Goal: Task Accomplishment & Management: Complete application form

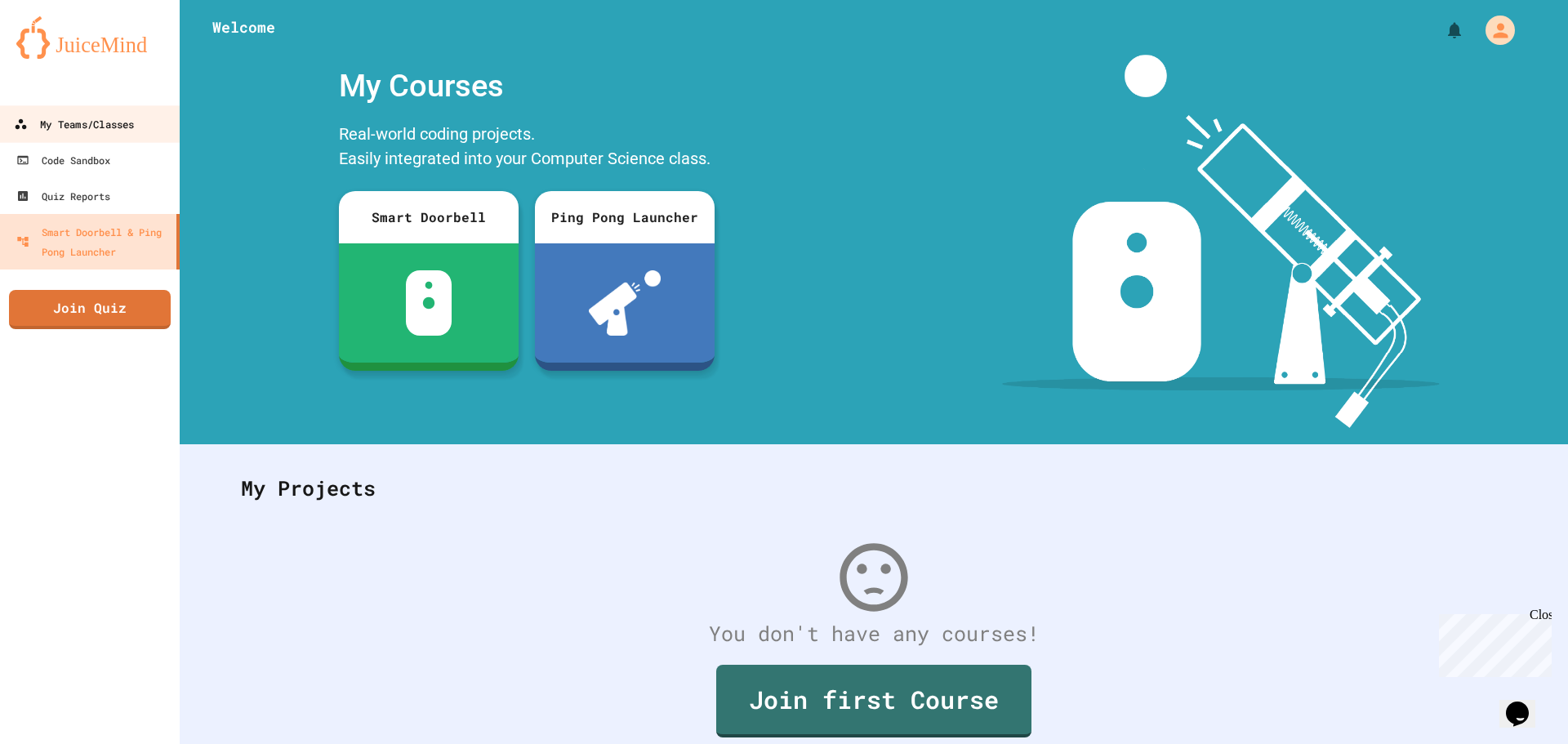
click at [90, 132] on div "My Teams/Classes" at bounding box center [74, 124] width 120 height 20
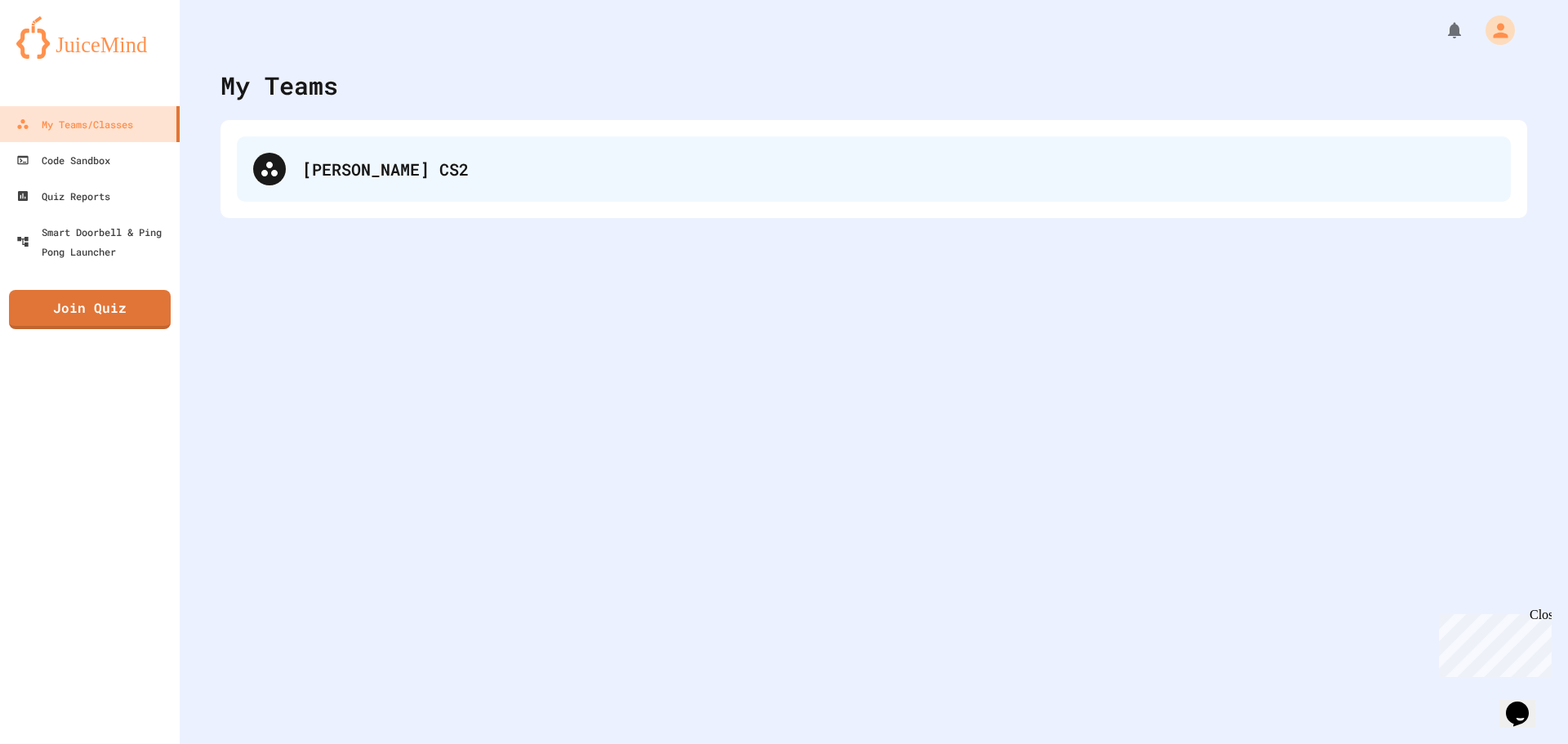
click at [392, 146] on div "[PERSON_NAME] CS2" at bounding box center [874, 169] width 1274 height 66
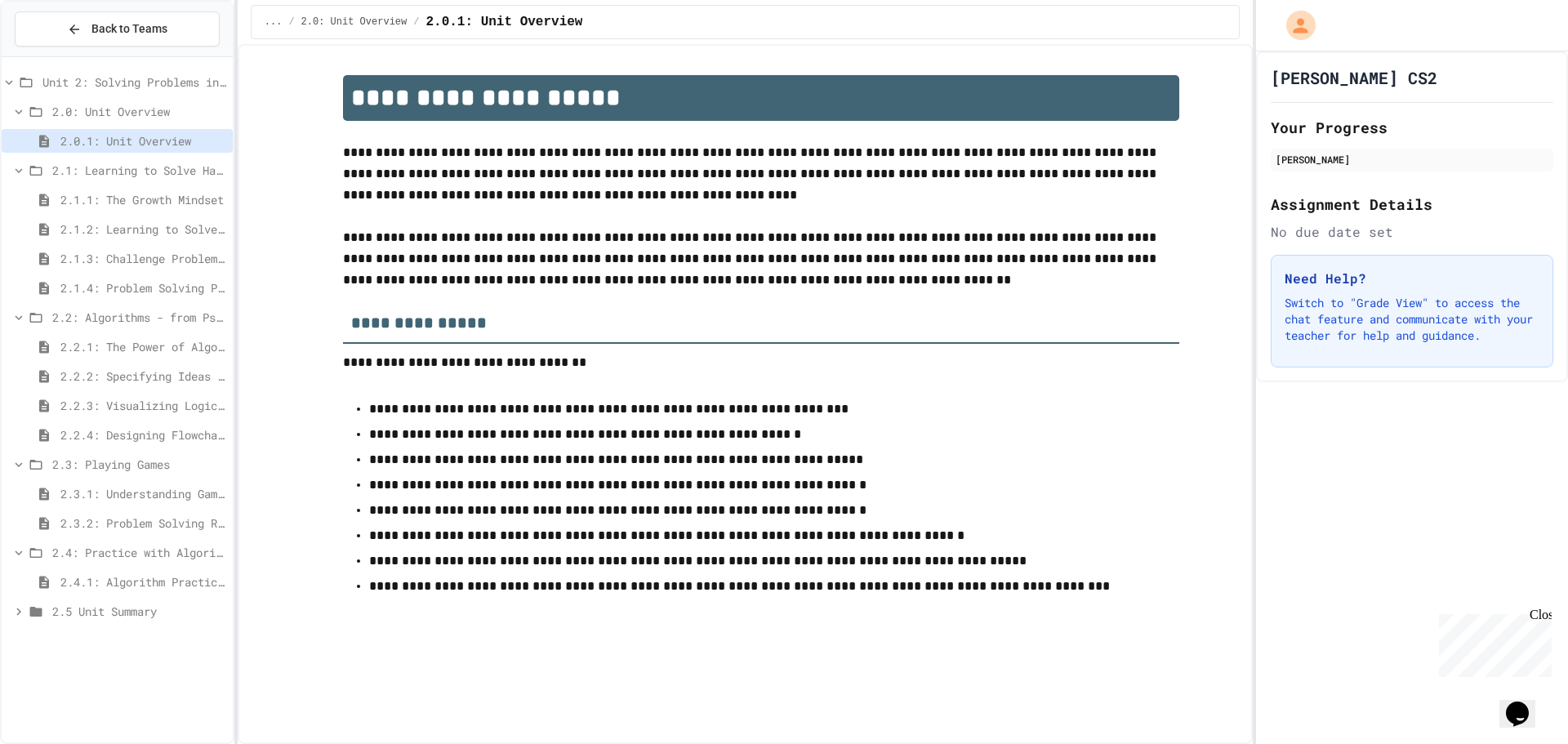
click at [106, 503] on div "2.3.1: Understanding Games with Flowcharts" at bounding box center [117, 493] width 231 height 24
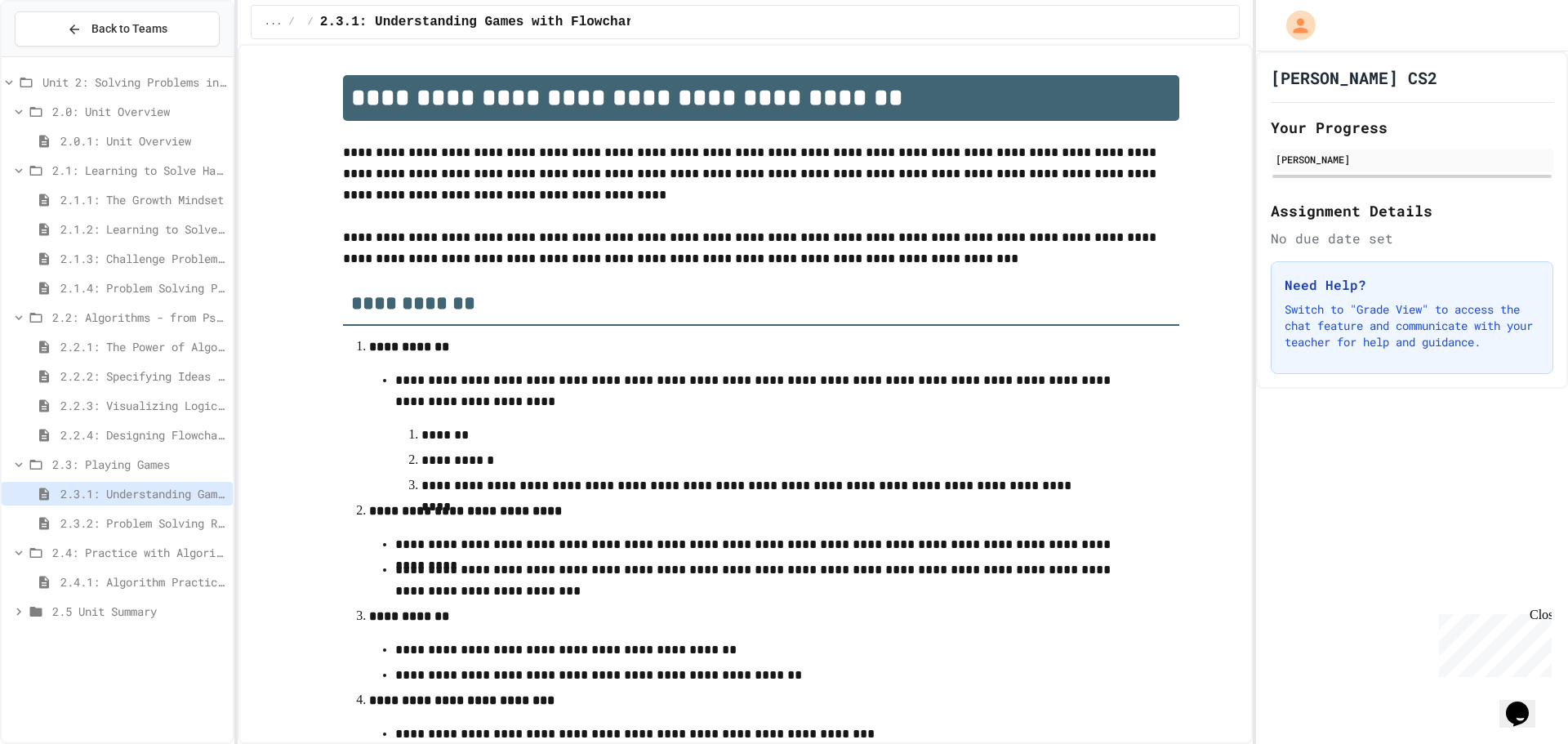
scroll to position [444, 0]
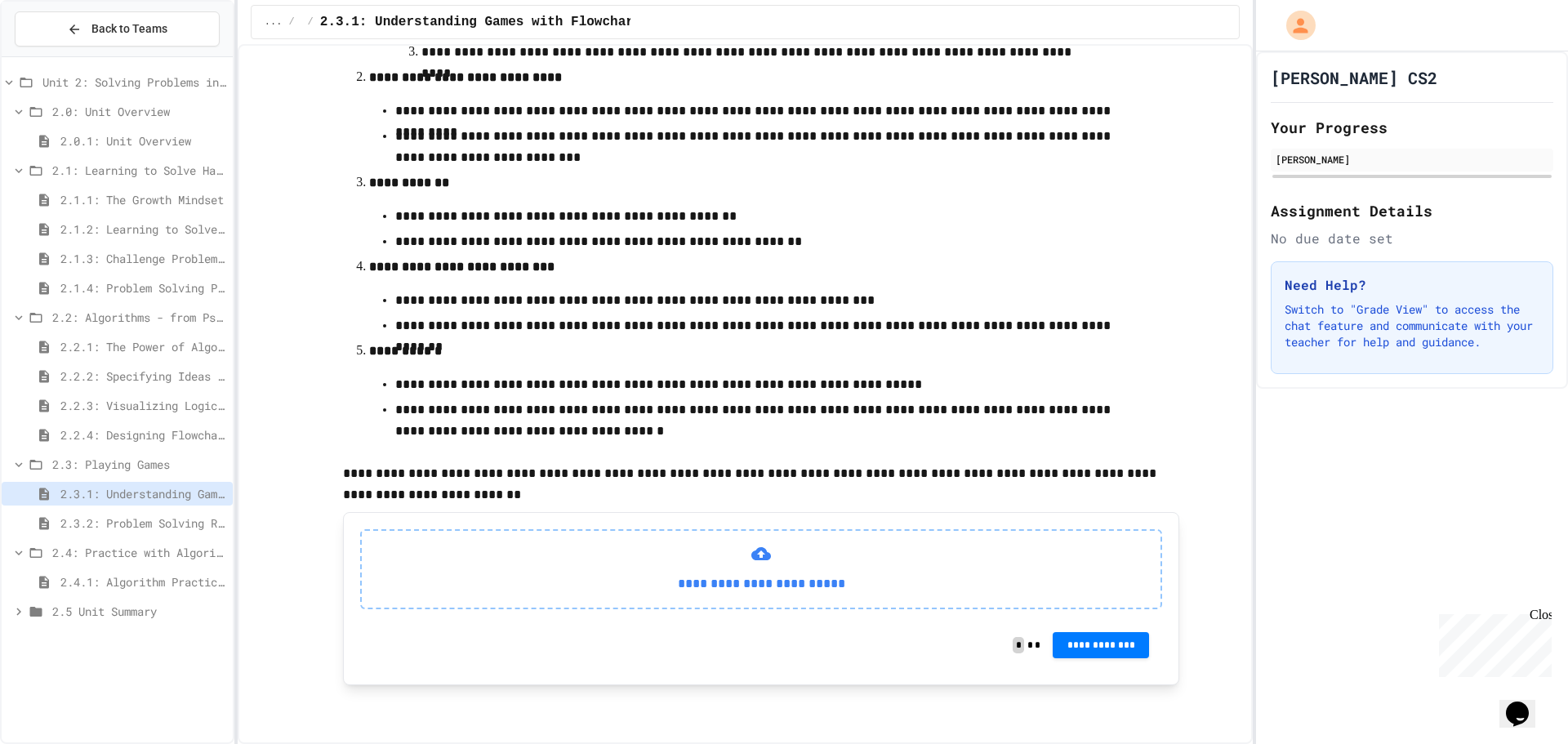
click at [98, 528] on span "2.3.2: Problem Solving Reflection" at bounding box center [143, 523] width 166 height 17
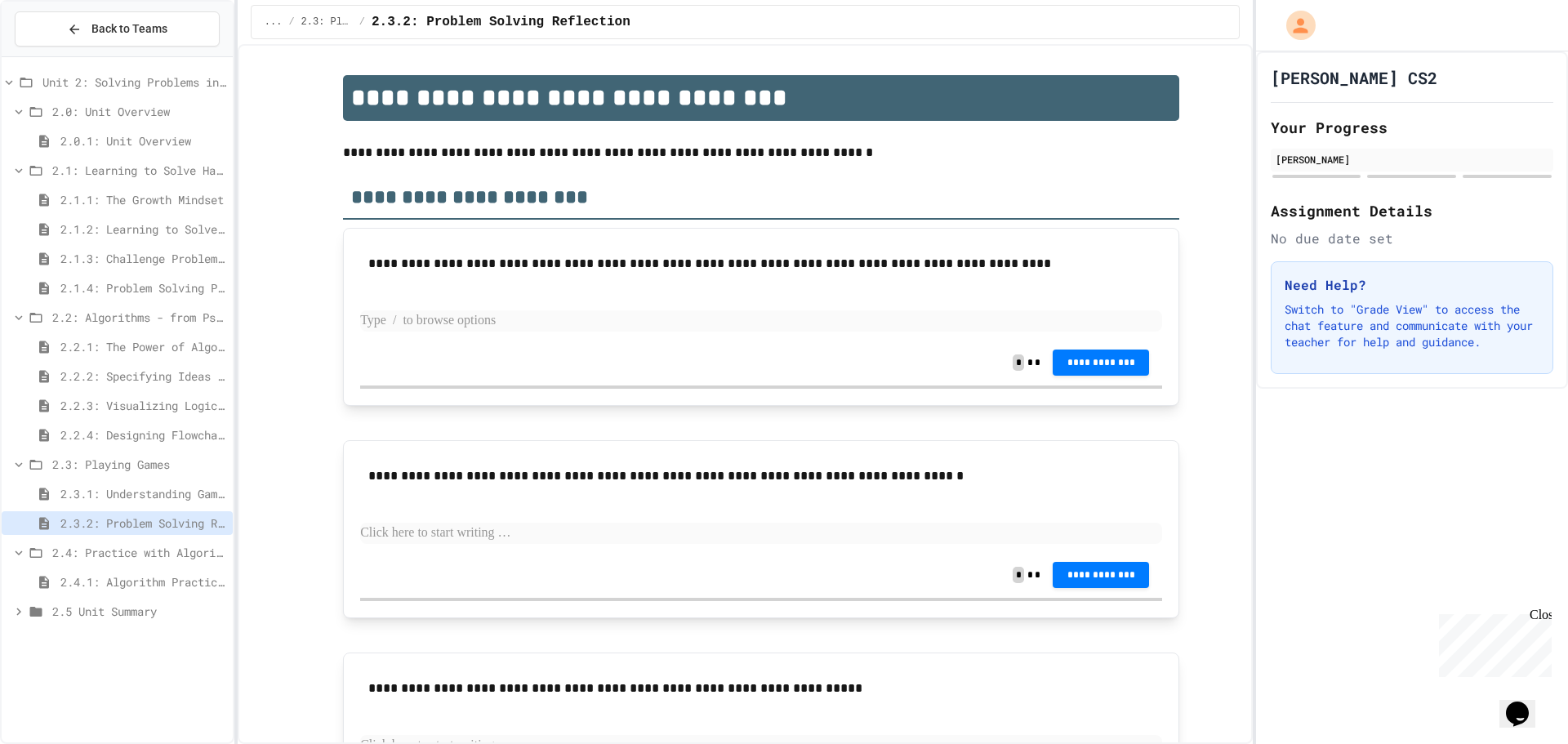
click at [445, 327] on p at bounding box center [761, 321] width 802 height 21
click at [534, 536] on p at bounding box center [761, 533] width 802 height 21
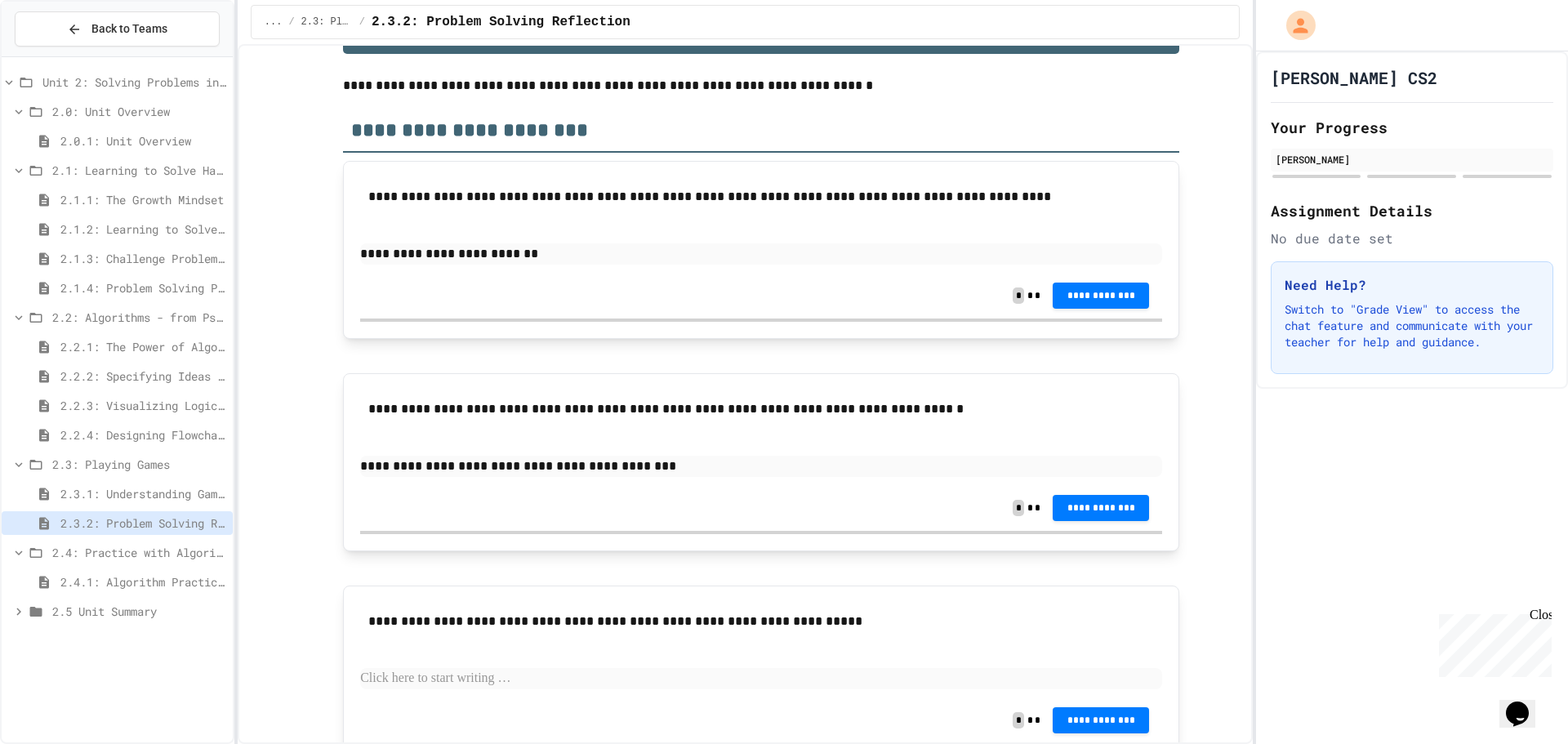
scroll to position [146, 0]
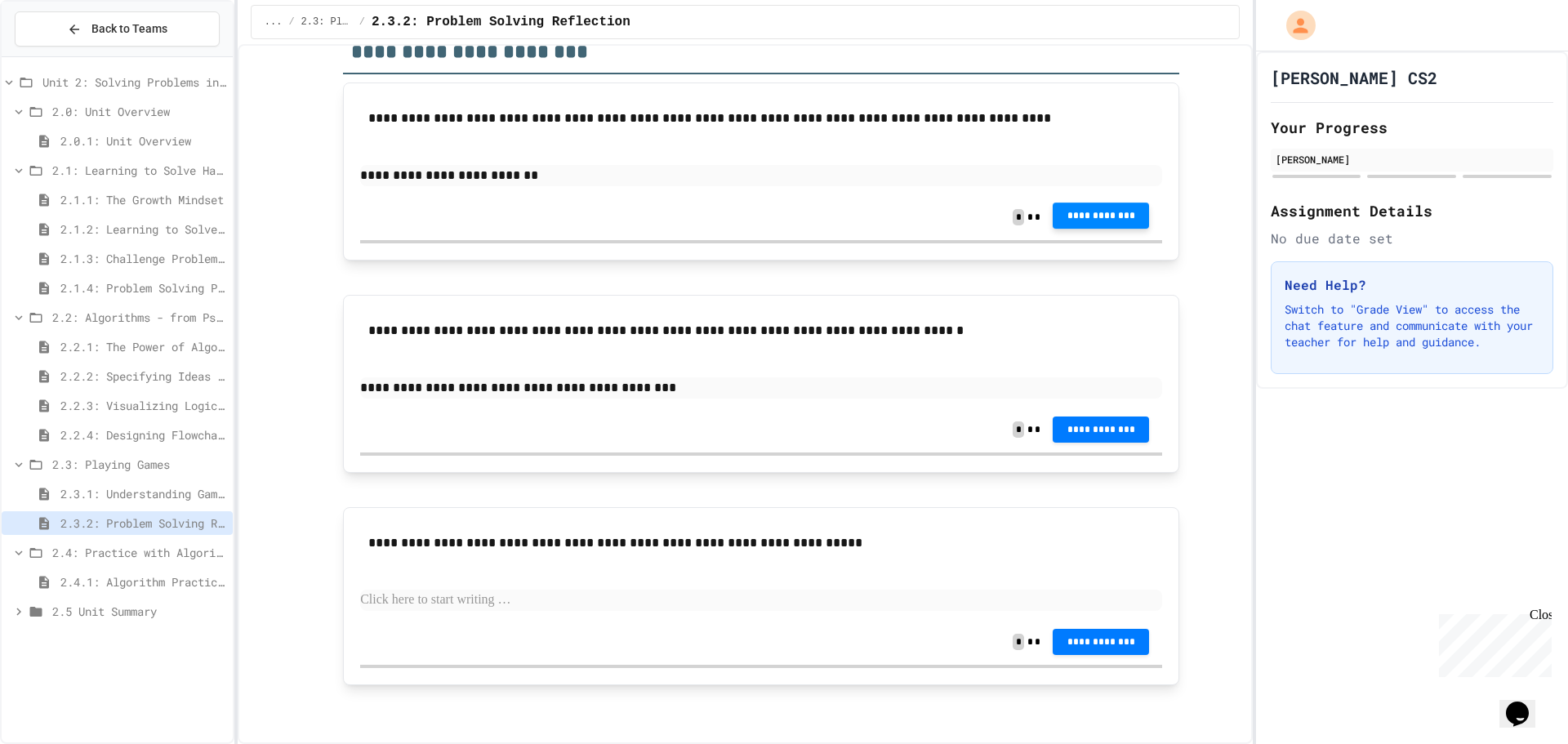
click at [1090, 209] on button "**********" at bounding box center [1100, 215] width 96 height 26
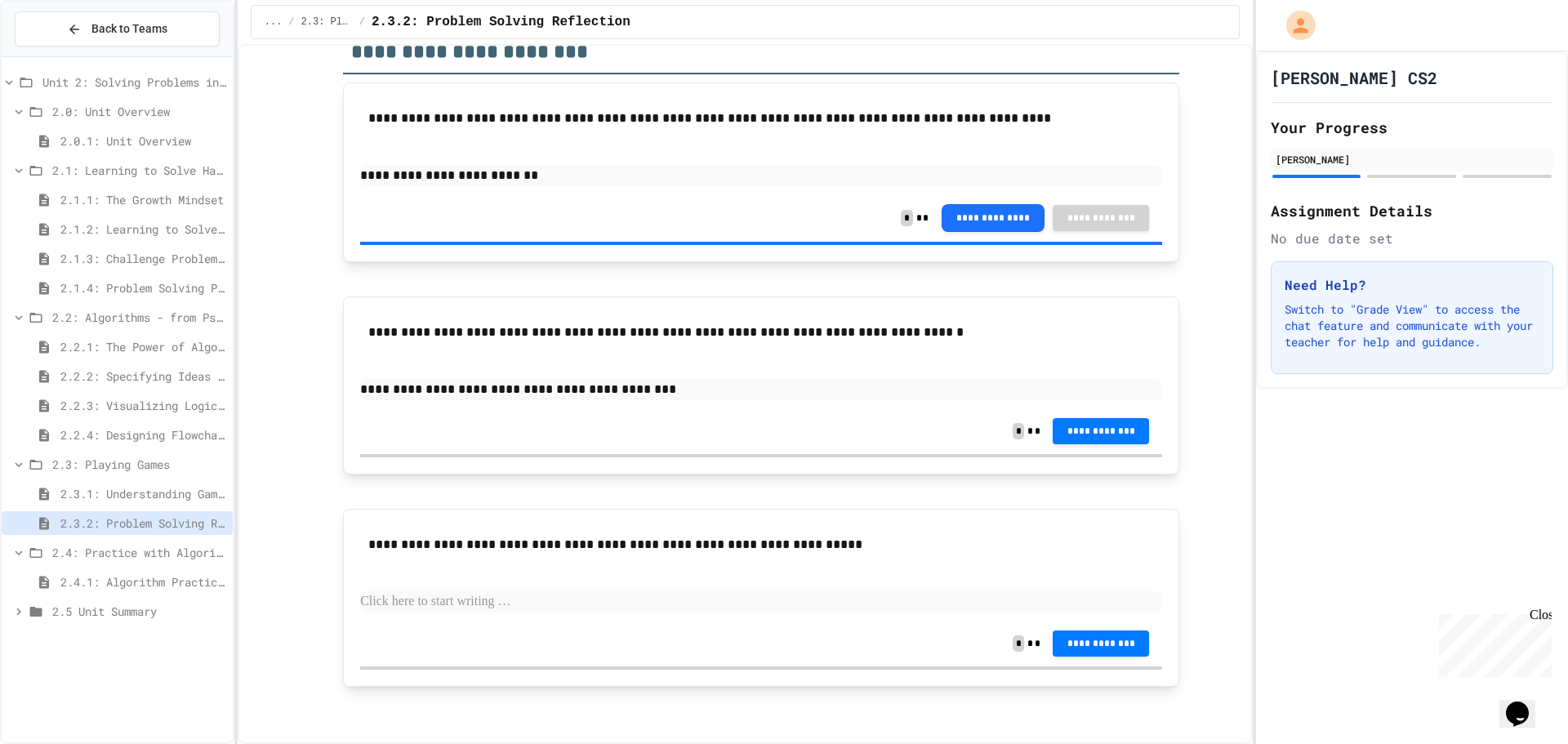
click at [1097, 438] on button "**********" at bounding box center [1100, 430] width 96 height 26
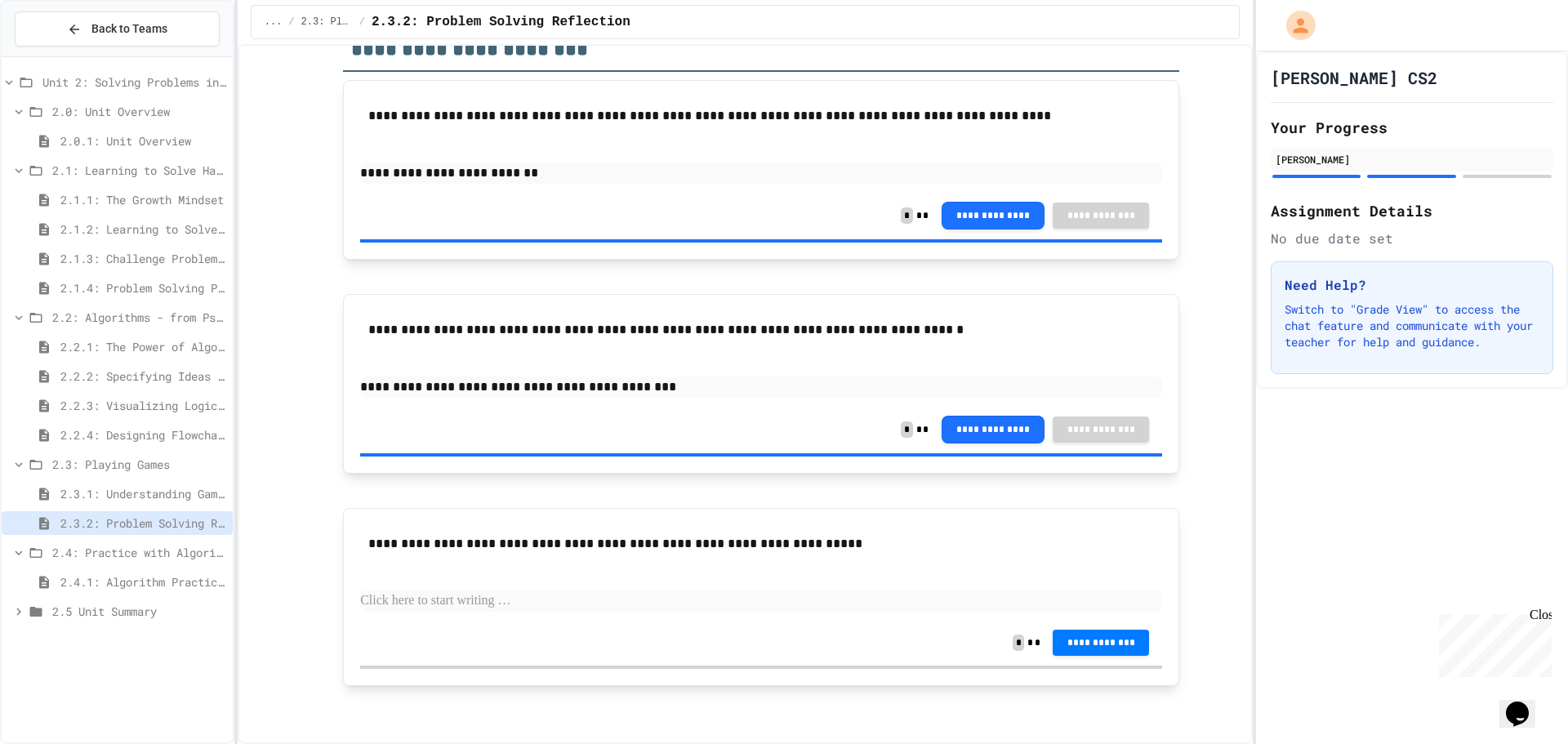
scroll to position [149, 0]
click at [418, 592] on p at bounding box center [761, 600] width 802 height 21
click at [1125, 645] on button "**********" at bounding box center [1100, 640] width 96 height 26
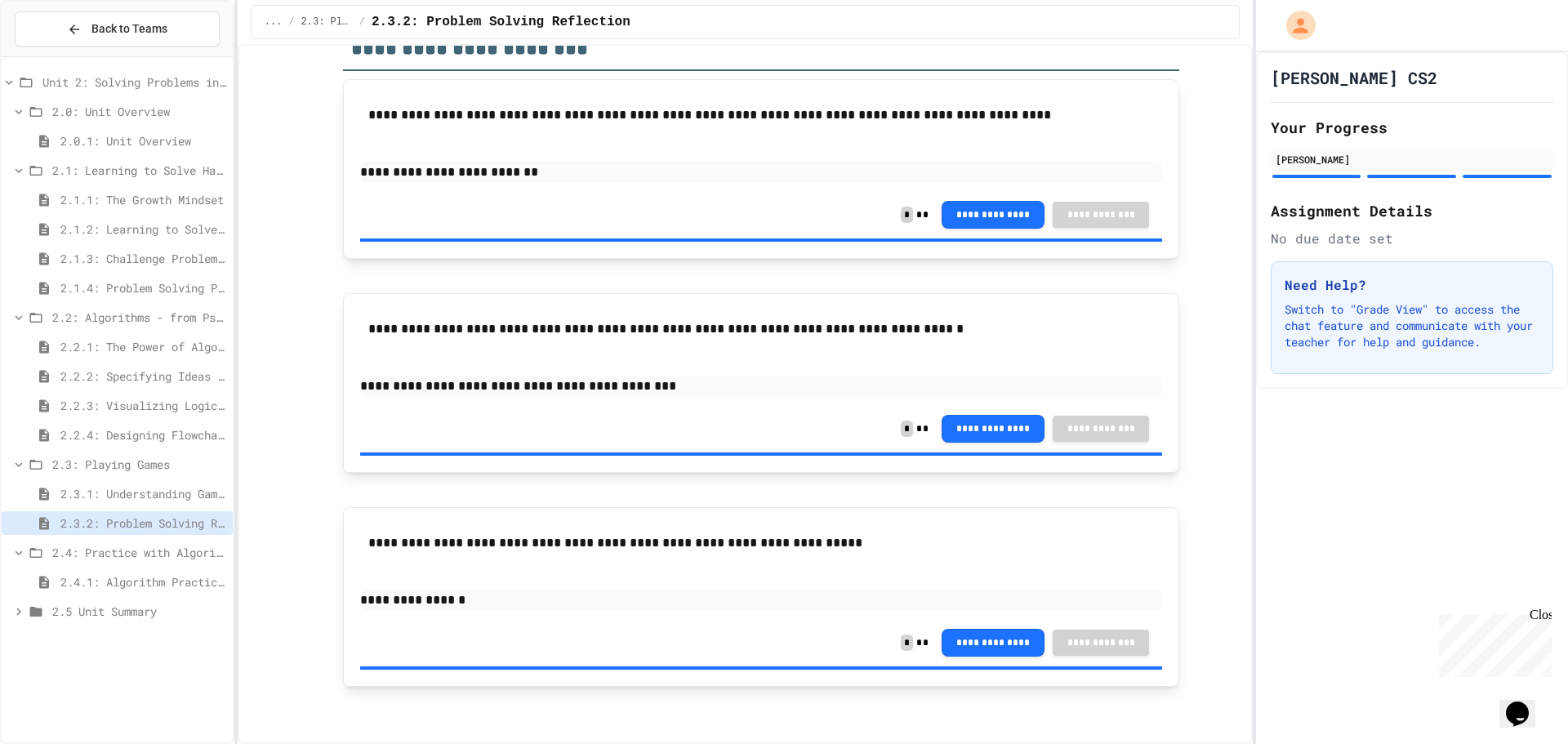
click at [93, 563] on div "2.4: Practice with Algorithms" at bounding box center [117, 553] width 231 height 24
click at [109, 546] on span "2.4: Practice with Algorithms" at bounding box center [139, 553] width 174 height 17
click at [107, 583] on span "2.4.1: Algorithm Practice Exercises" at bounding box center [143, 582] width 166 height 17
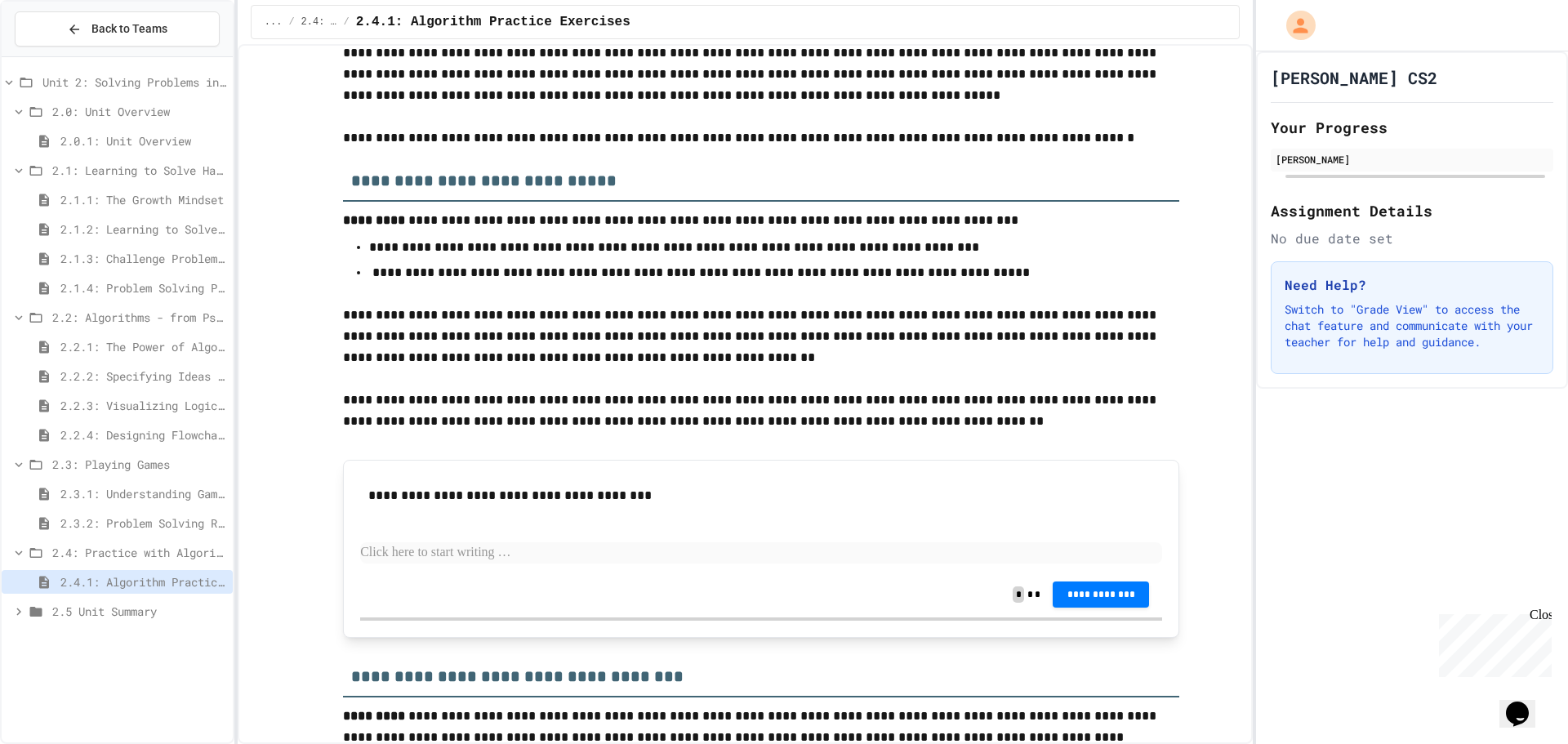
scroll to position [245, 0]
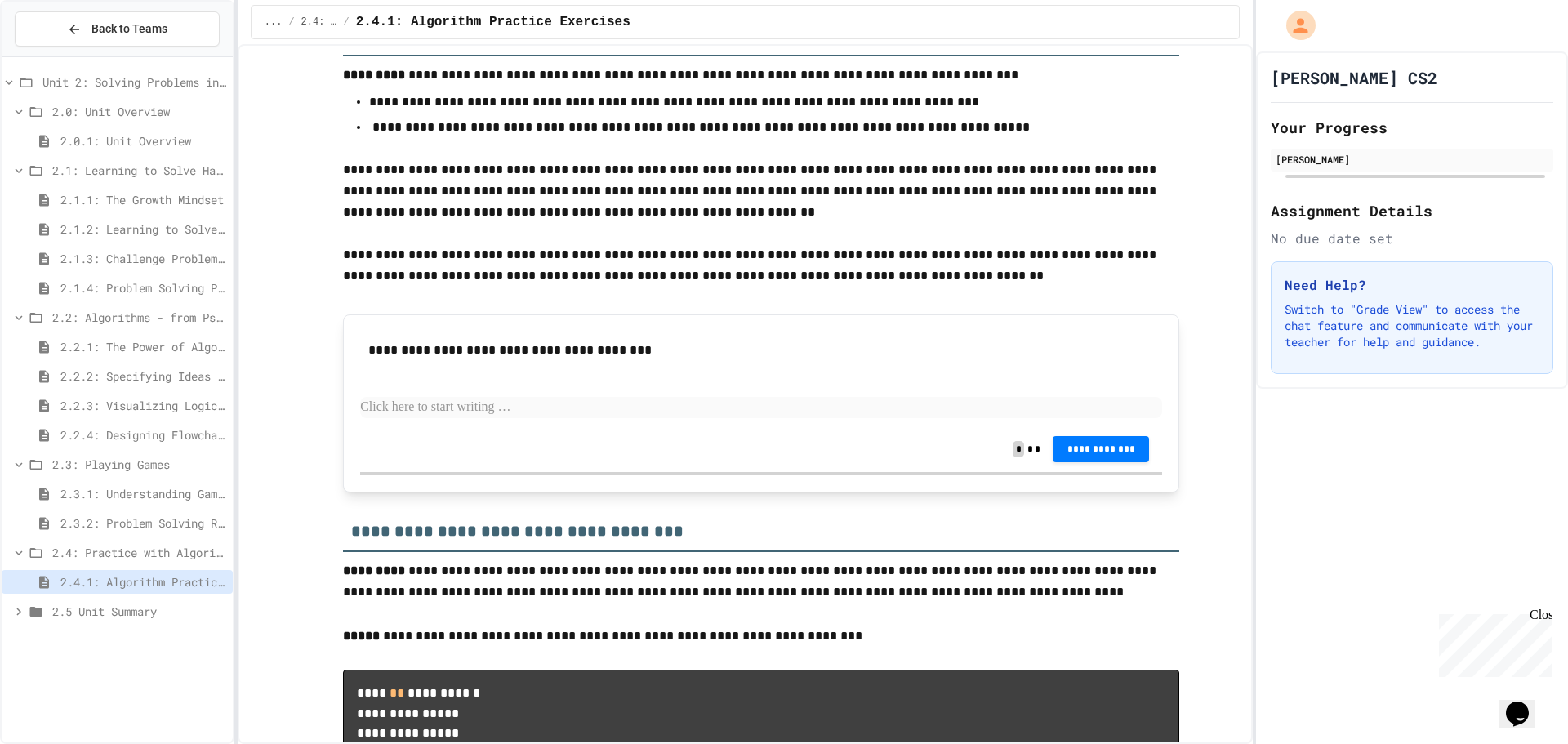
click at [553, 406] on p at bounding box center [761, 408] width 802 height 21
